Goal: Task Accomplishment & Management: Manage account settings

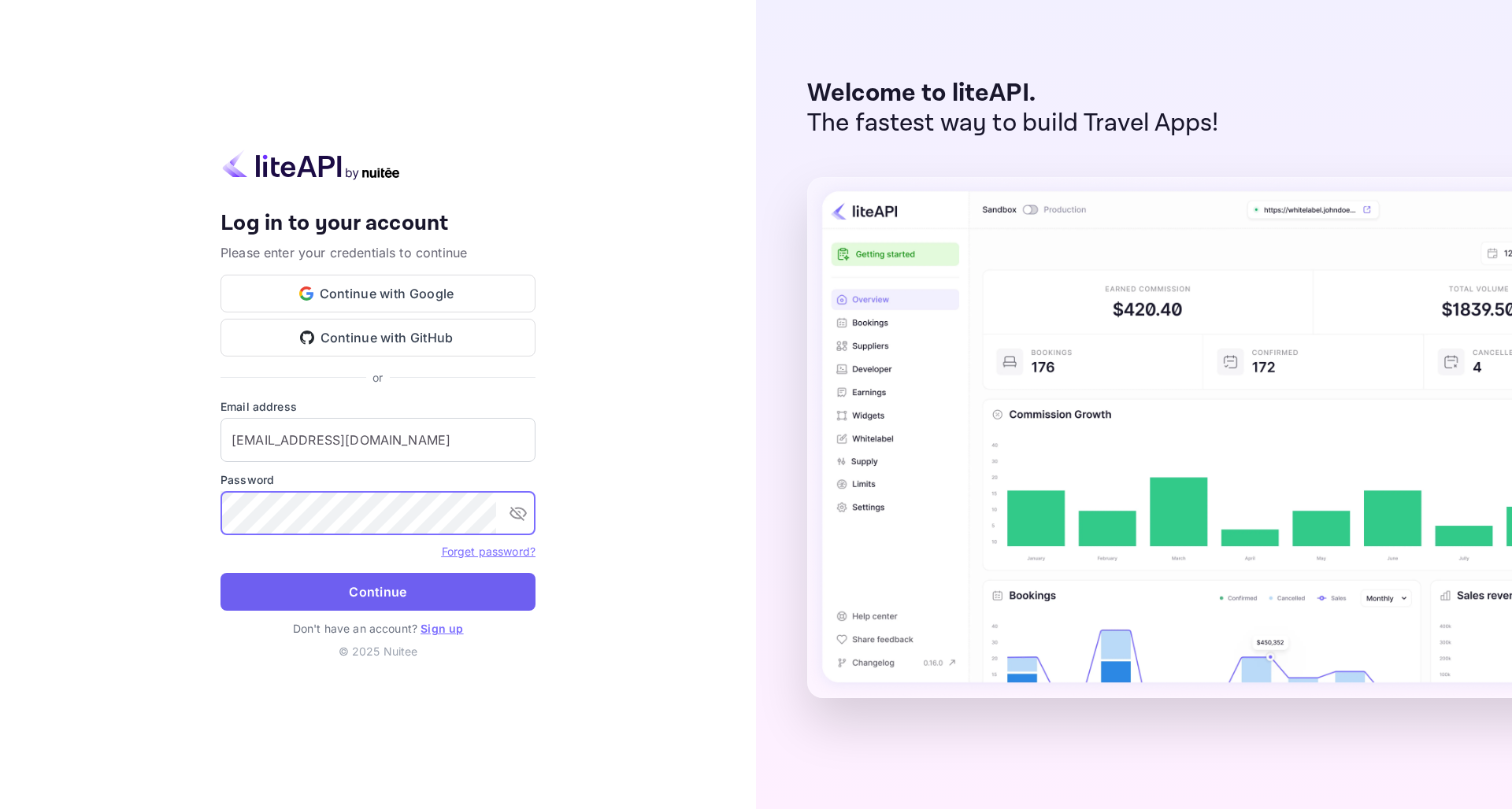
click at [351, 602] on button "Continue" at bounding box center [378, 592] width 315 height 37
click at [359, 606] on button "Continue" at bounding box center [378, 592] width 315 height 37
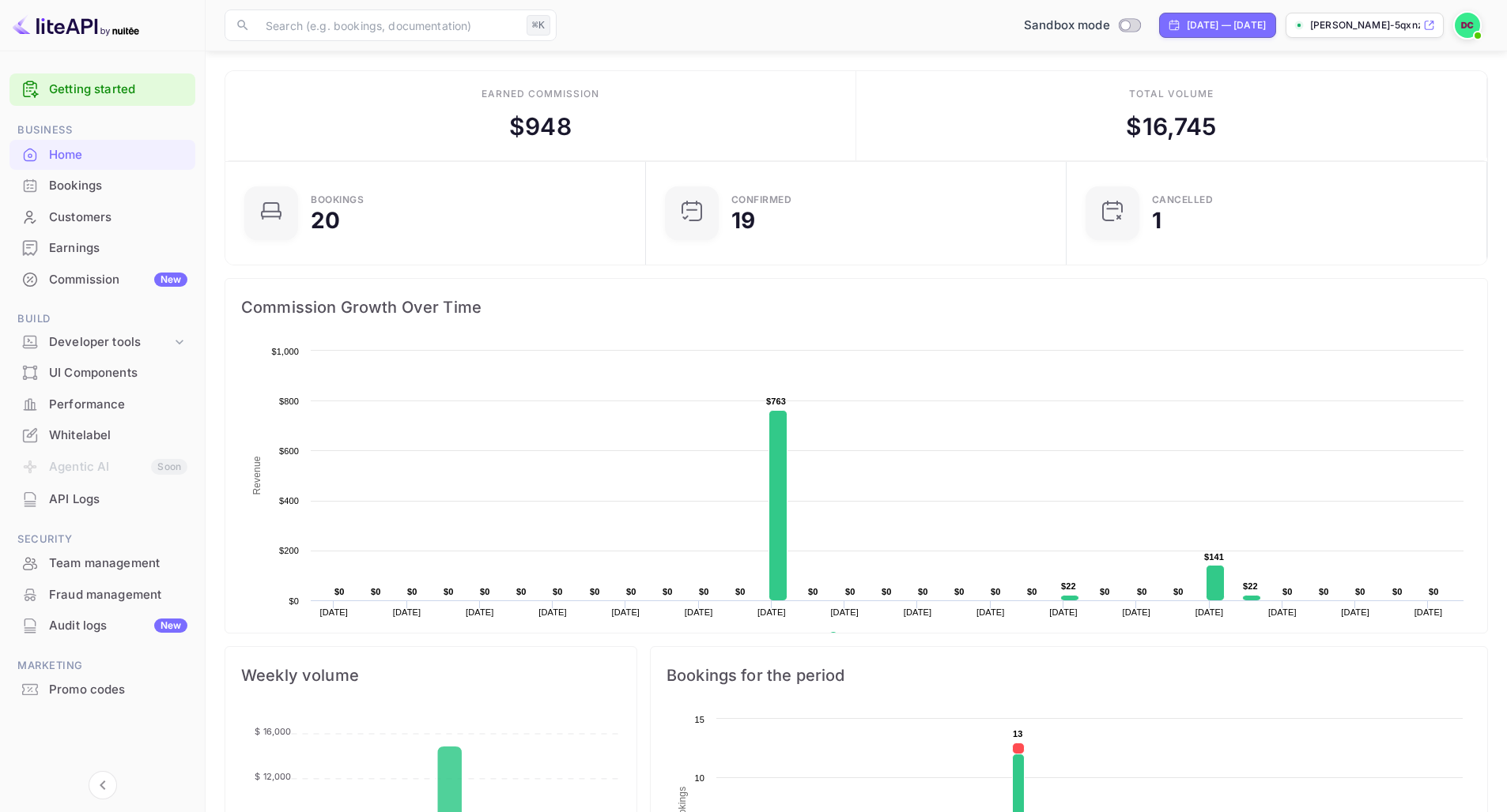
scroll to position [279, 0]
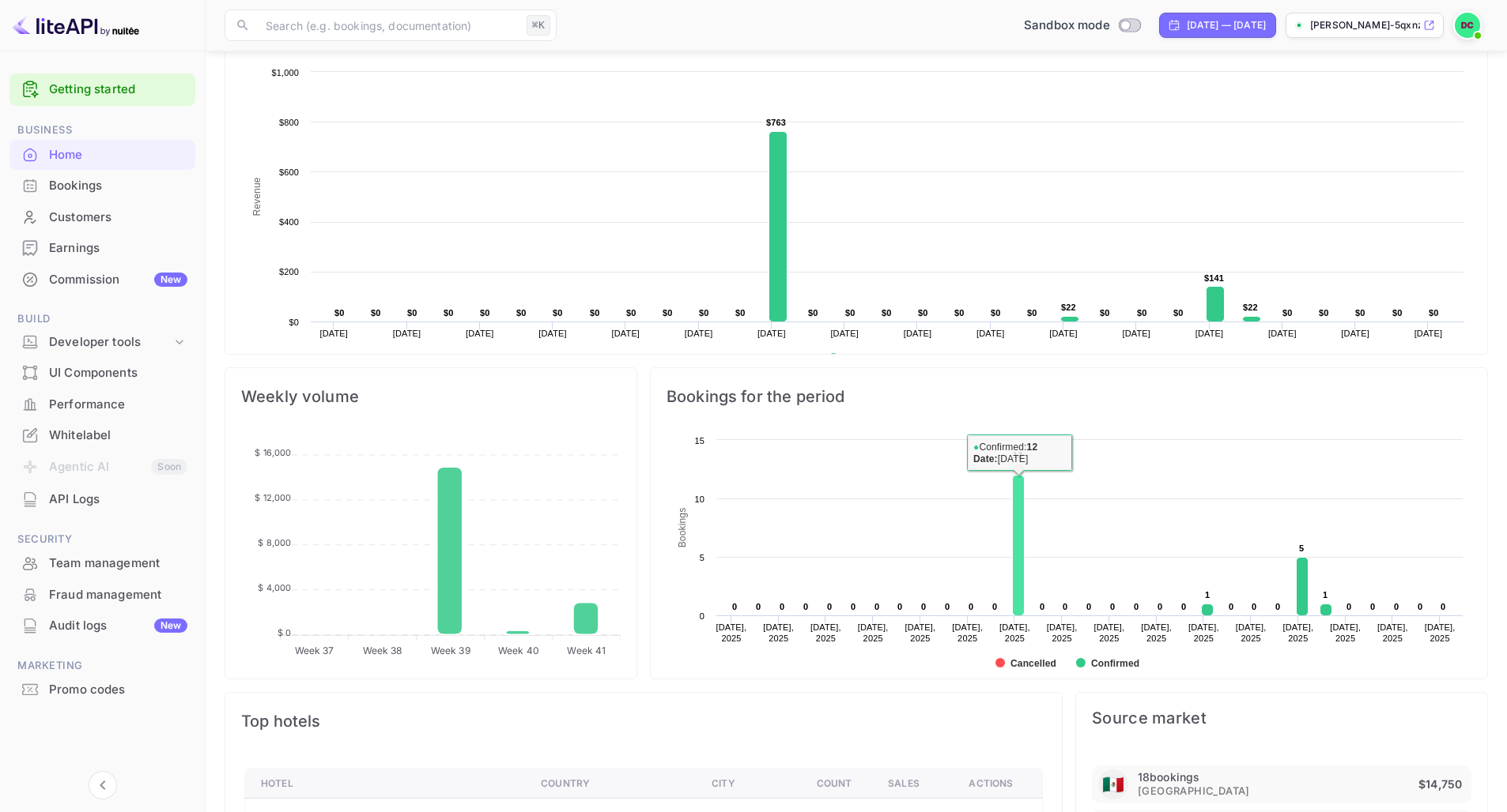
click at [1014, 513] on rect at bounding box center [1018, 546] width 12 height 141
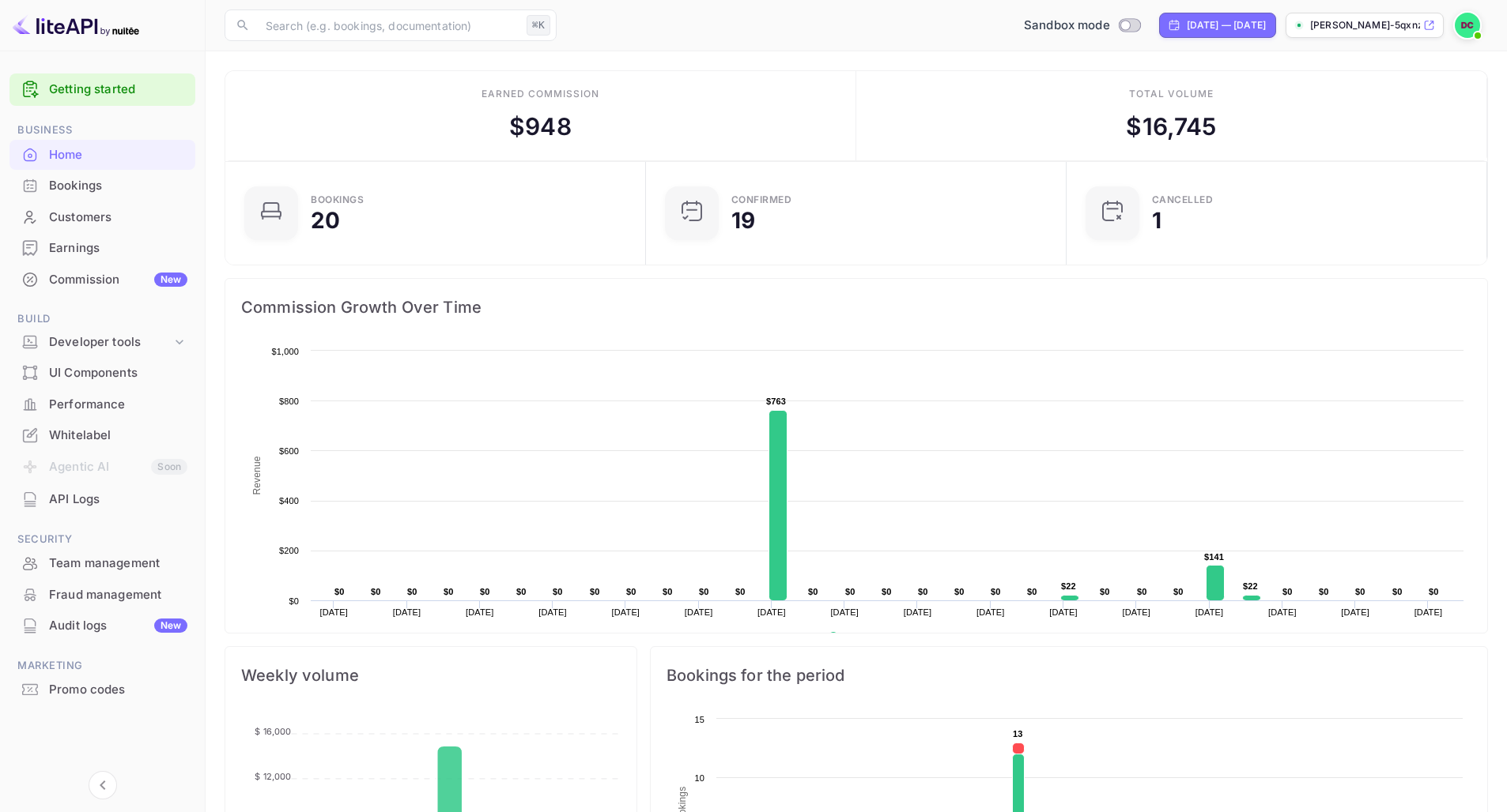
click at [106, 184] on div "Bookings" at bounding box center [118, 185] width 138 height 18
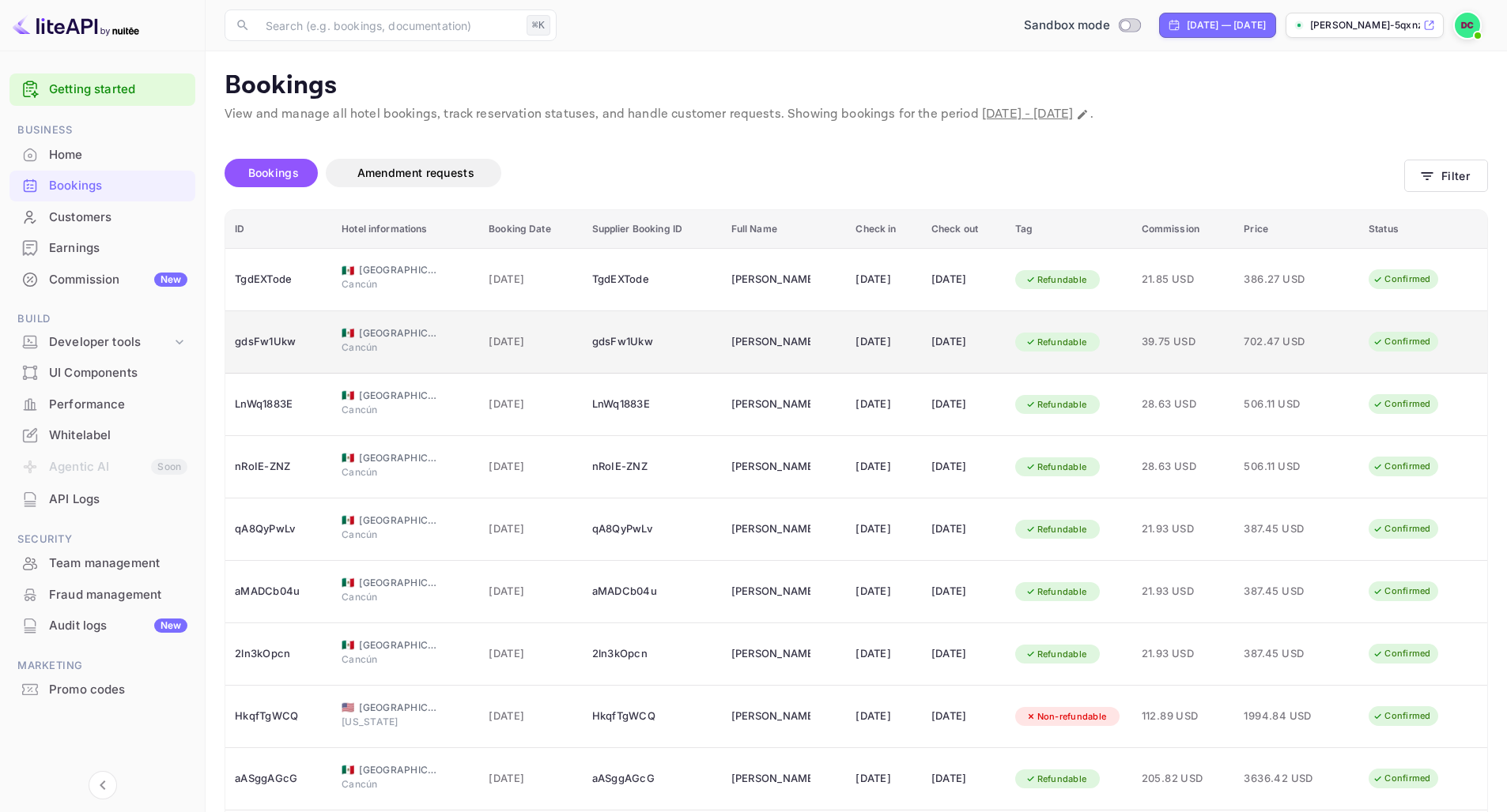
scroll to position [127, 0]
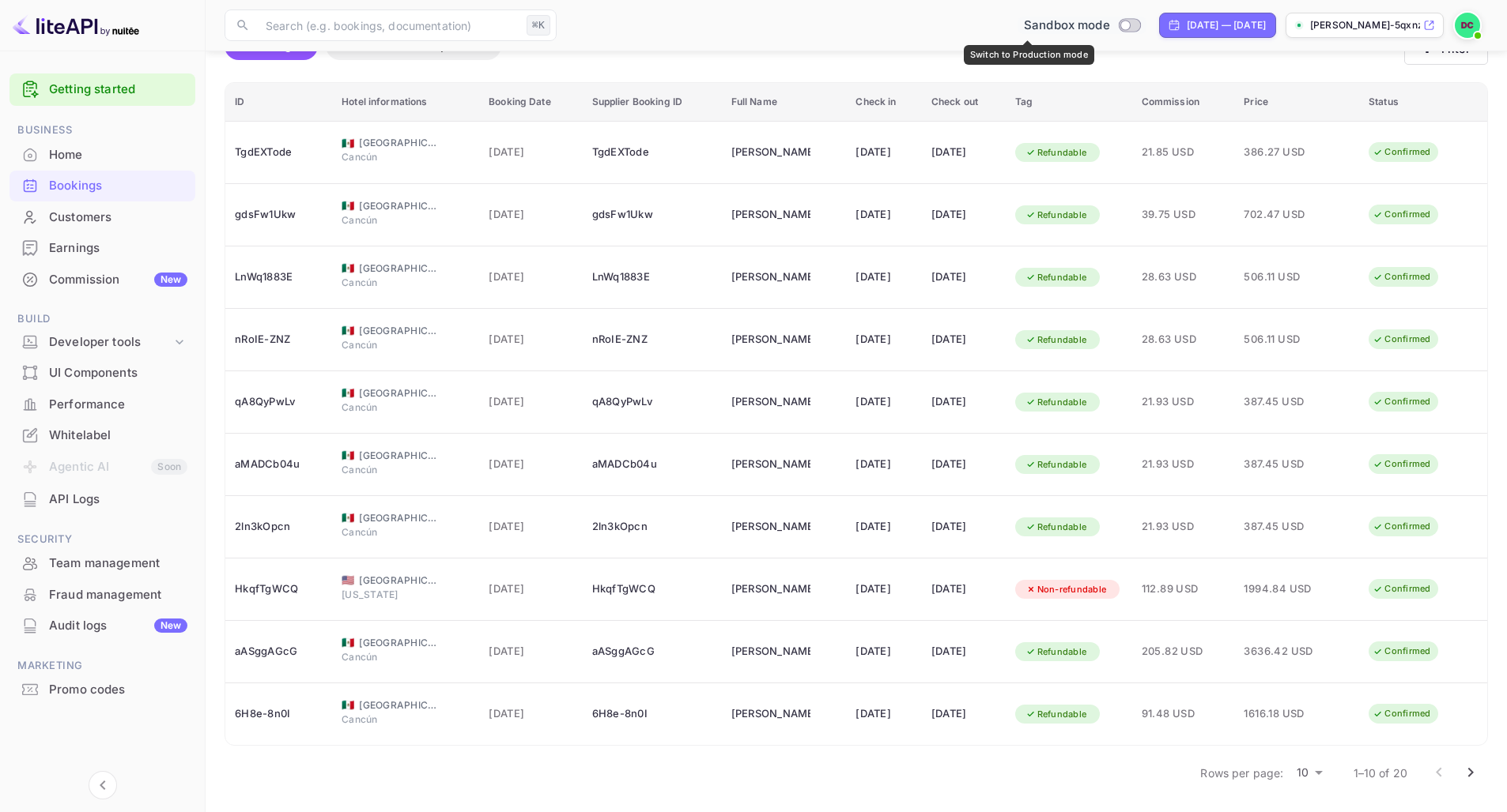
click at [1109, 23] on input "Switch to Production mode" at bounding box center [1125, 25] width 32 height 10
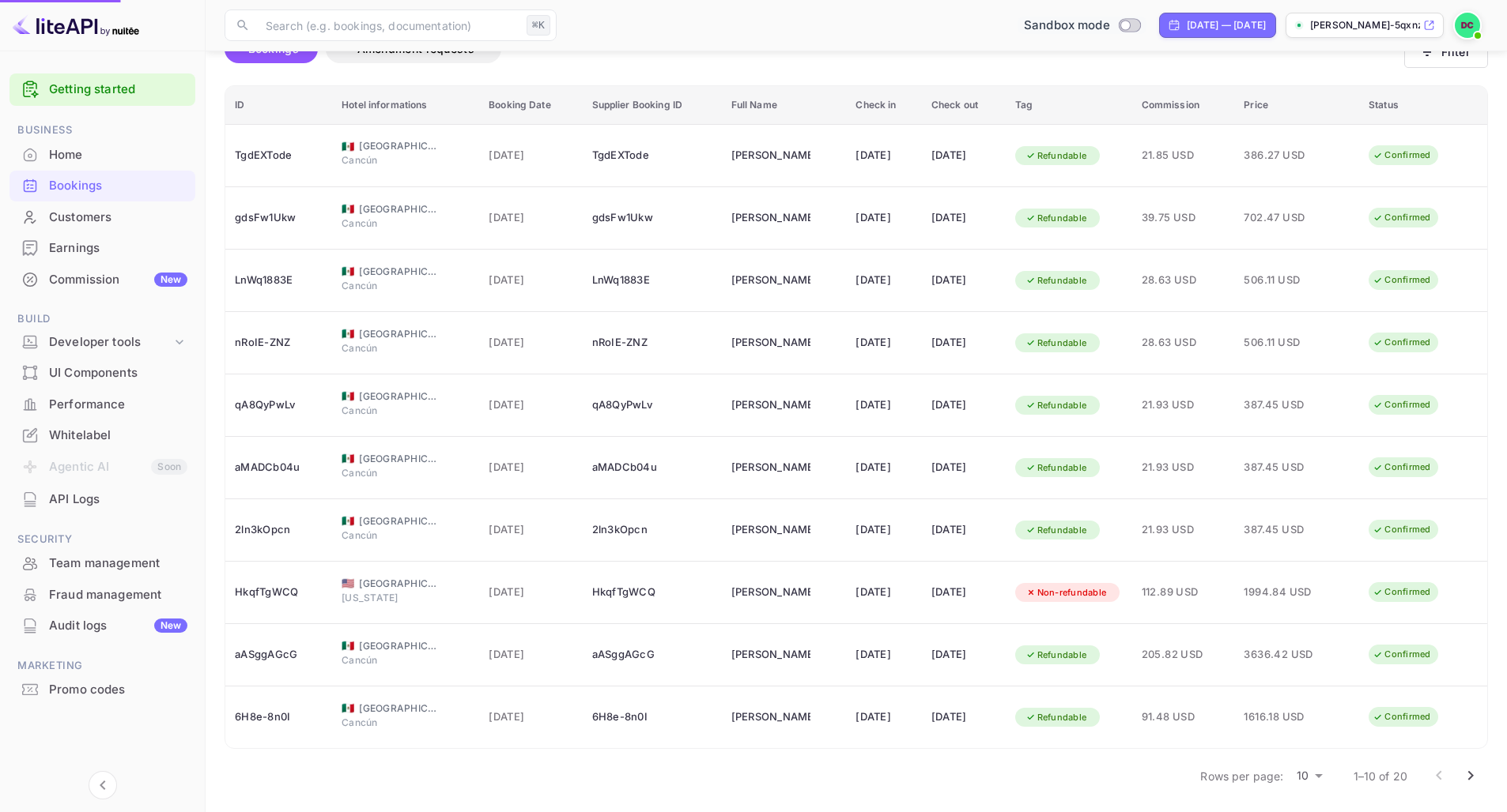
scroll to position [0, 0]
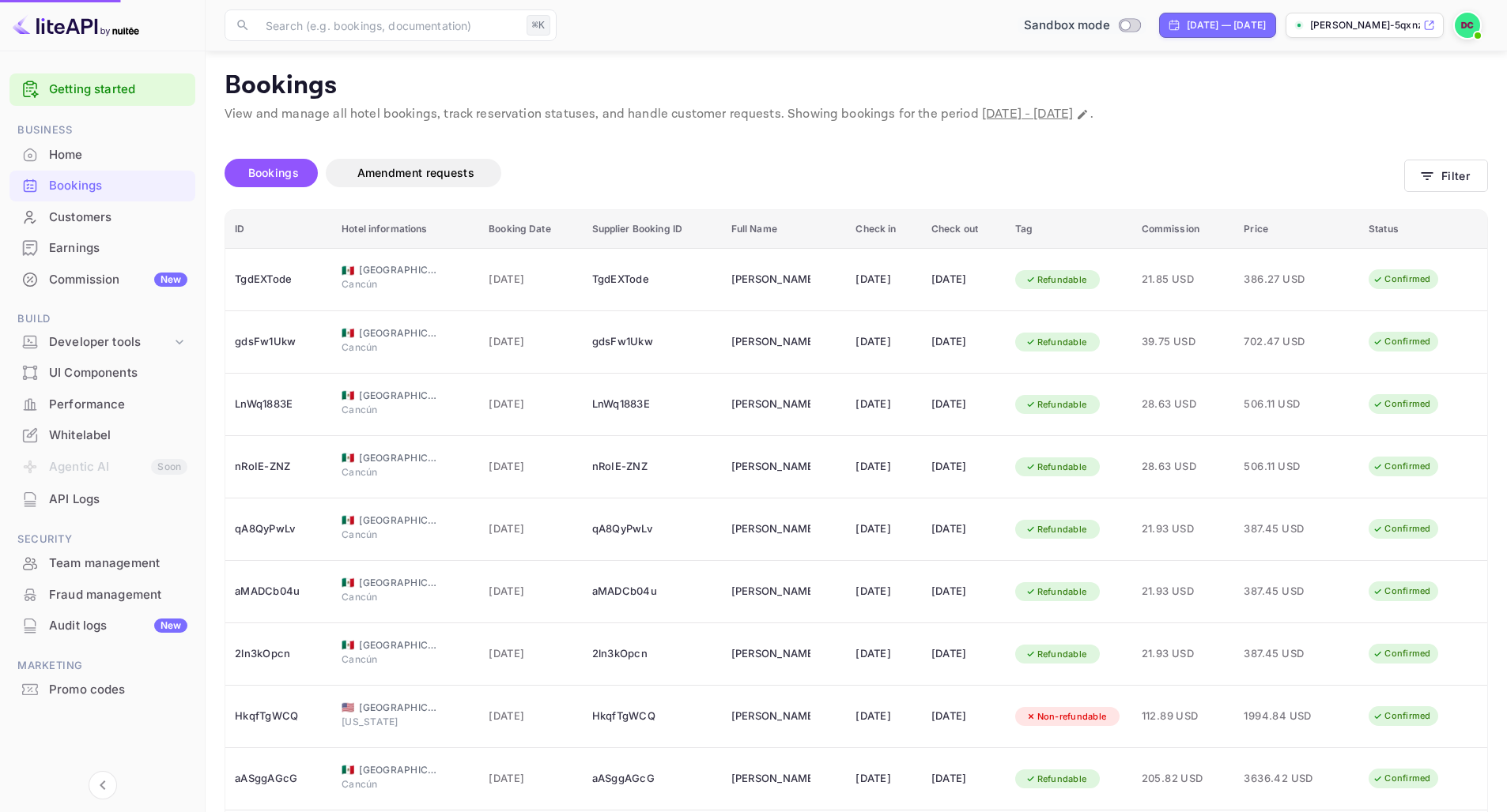
checkbox input "true"
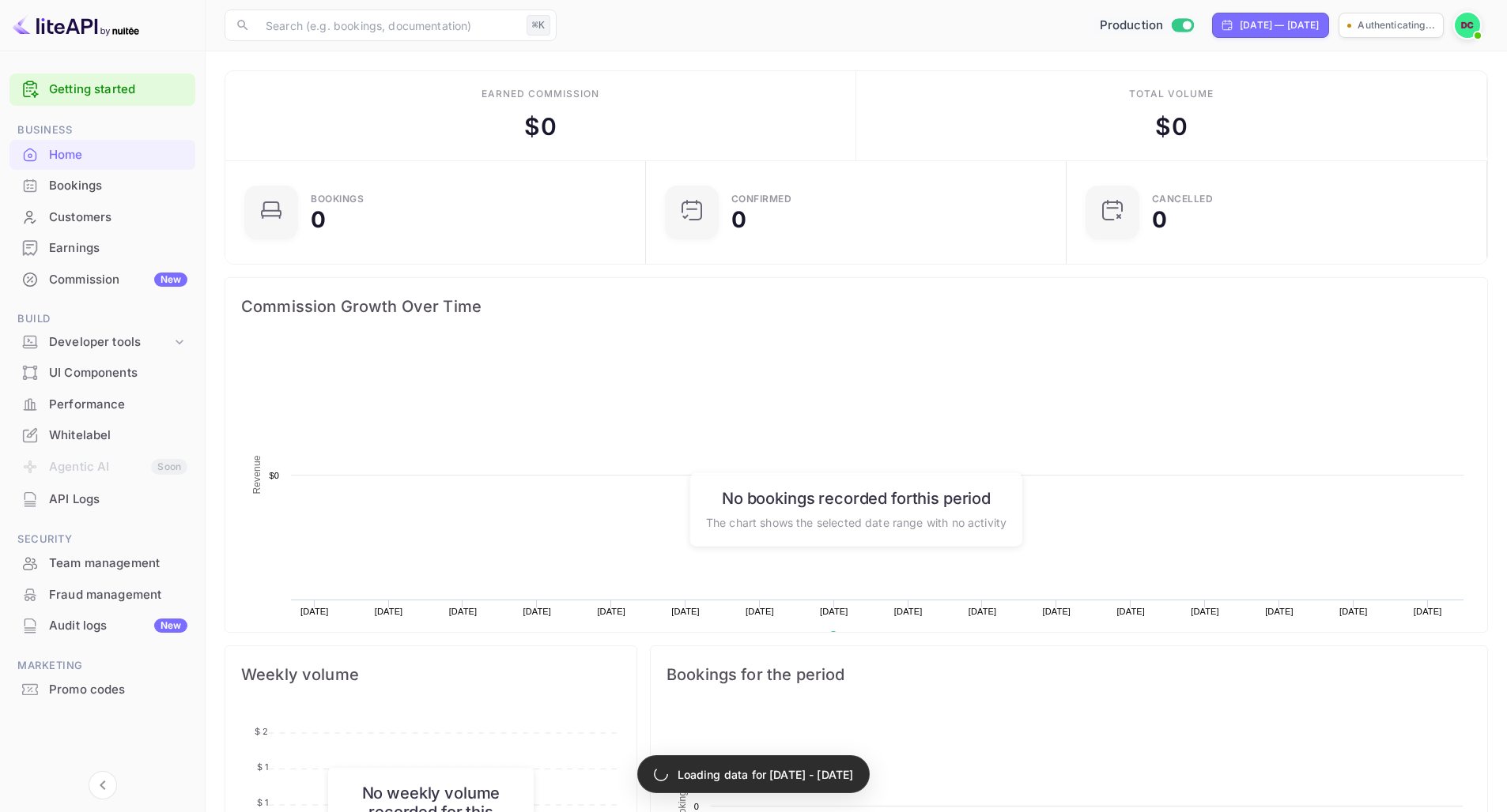
scroll to position [12, 12]
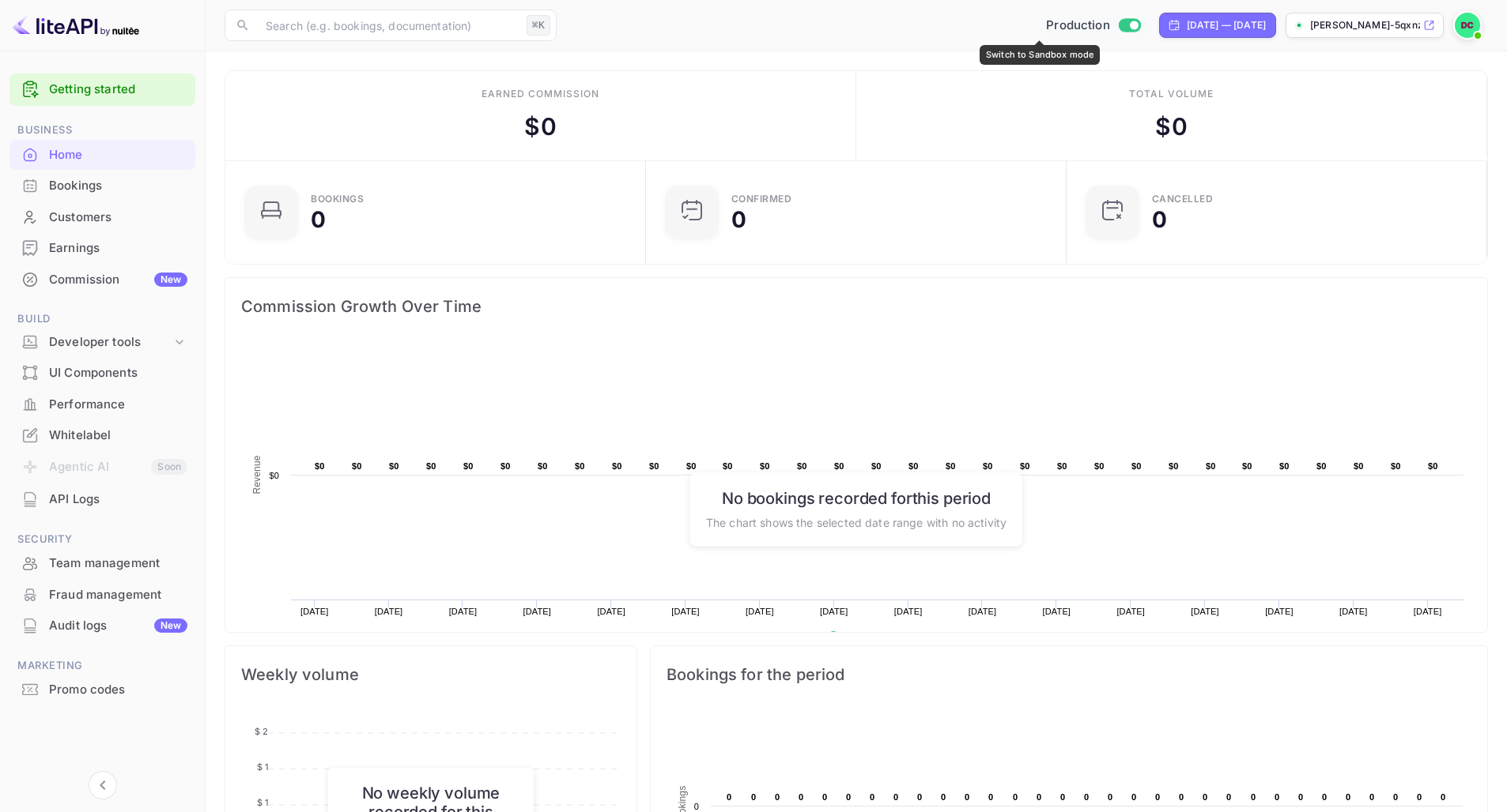
click at [1118, 25] on input "Switch to Sandbox mode" at bounding box center [1134, 25] width 32 height 10
checkbox input "false"
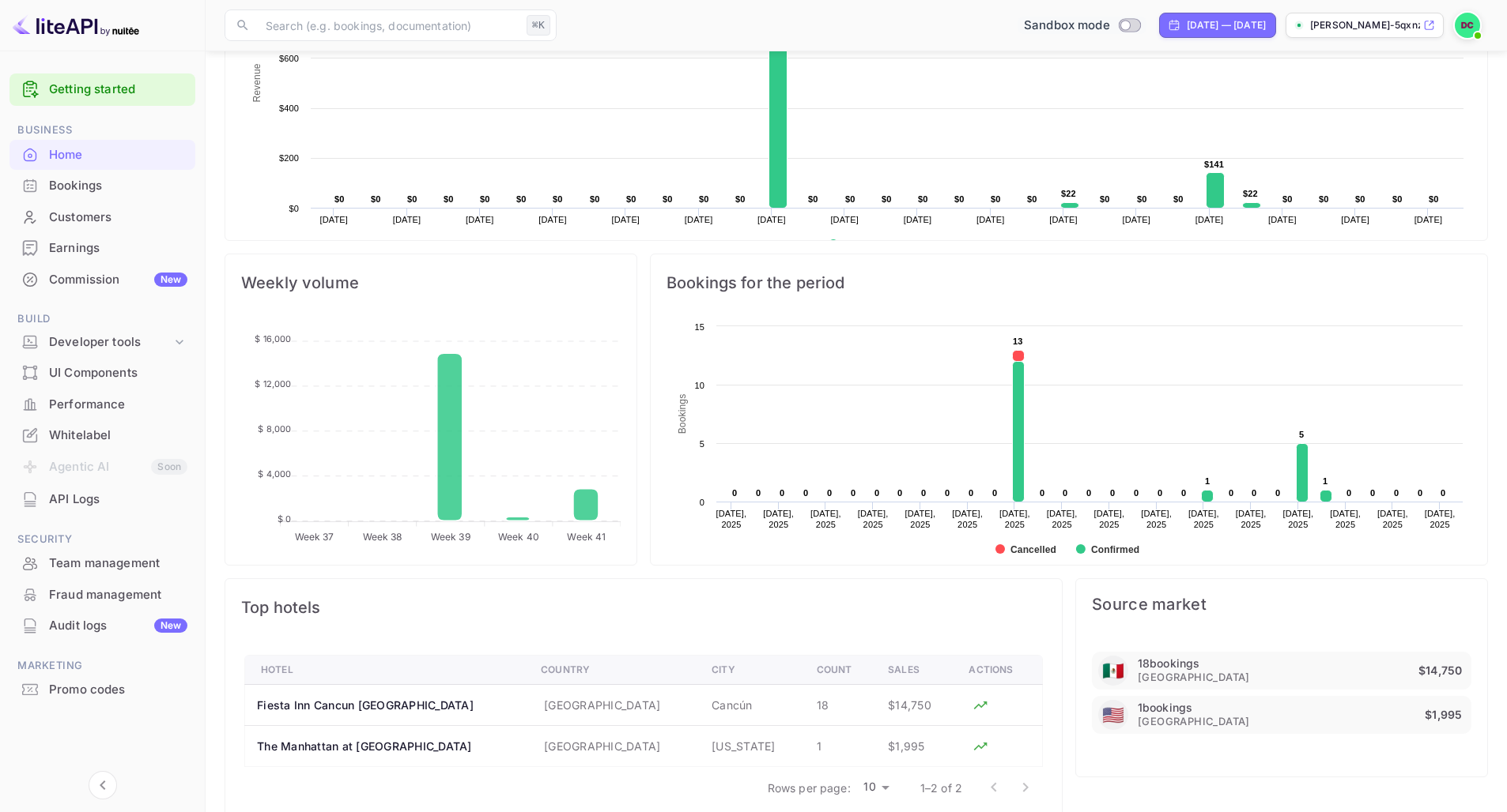
scroll to position [428, 0]
